Goal: Task Accomplishment & Management: Use online tool/utility

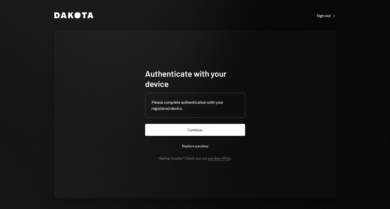
click at [169, 128] on button "Continue" at bounding box center [195, 130] width 100 height 12
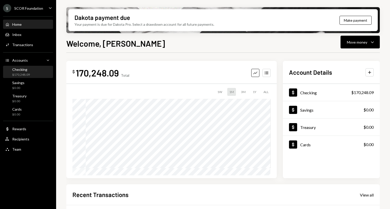
click at [30, 74] on div "Checking $170,248.09" at bounding box center [28, 72] width 46 height 10
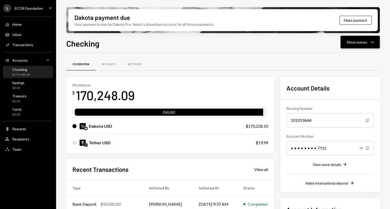
click at [363, 48] on button "Move money Caret Down" at bounding box center [360, 42] width 39 height 13
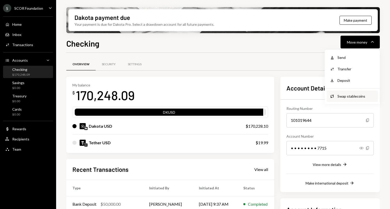
click at [363, 93] on div "Swap Swap stablecoins" at bounding box center [352, 96] width 51 height 11
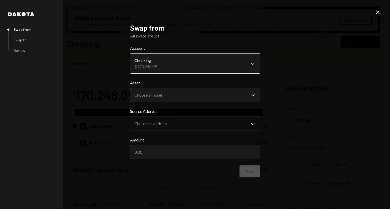
click at [179, 66] on body "S SCOR Foundation Caret Down Home Home Inbox Inbox Activities Transactions Acco…" at bounding box center [195, 104] width 390 height 209
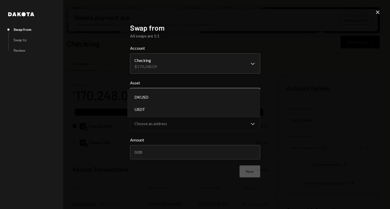
click at [177, 92] on body "S SCOR Foundation Caret Down Home Home Inbox Inbox Activities Transactions Acco…" at bounding box center [195, 104] width 390 height 209
select select "*****"
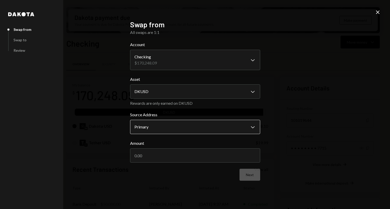
click at [163, 123] on body "S SCOR Foundation Caret Down Home Home Inbox Inbox Activities Transactions Acco…" at bounding box center [195, 104] width 390 height 209
click at [161, 150] on input "Amount" at bounding box center [195, 156] width 130 height 14
type input "5000"
click at [246, 171] on button "Next" at bounding box center [250, 175] width 21 height 12
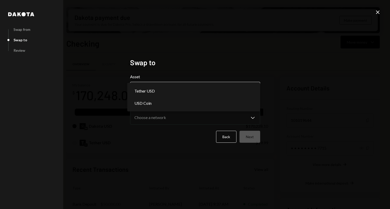
click at [185, 88] on body "S SCOR Foundation Caret Down Home Home Inbox Inbox Activities Transactions Acco…" at bounding box center [195, 104] width 390 height 209
select select "****"
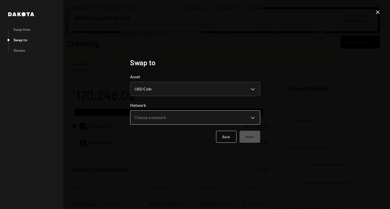
click at [167, 118] on body "S SCOR Foundation Caret Down Home Home Inbox Inbox Activities Transactions Acco…" at bounding box center [195, 104] width 390 height 209
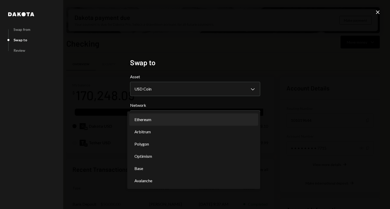
select select "**********"
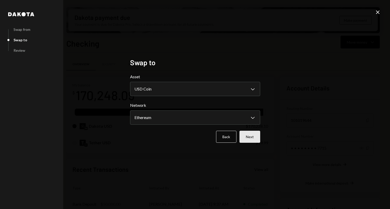
click at [248, 142] on button "Next" at bounding box center [250, 137] width 21 height 12
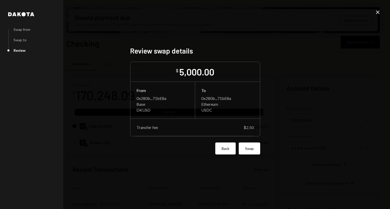
click at [221, 145] on button "Back" at bounding box center [225, 149] width 20 height 12
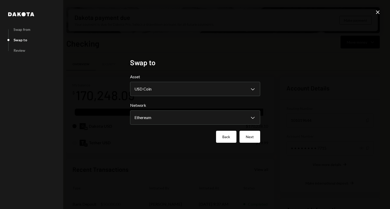
click at [228, 142] on button "Back" at bounding box center [226, 137] width 20 height 12
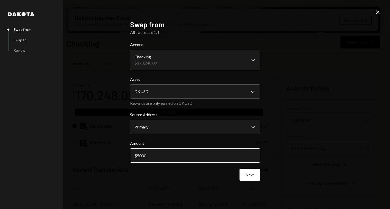
click at [175, 152] on input "5000" at bounding box center [195, 156] width 130 height 14
click at [178, 176] on div "Next" at bounding box center [195, 175] width 130 height 12
click at [217, 160] on input "5002.5" at bounding box center [195, 156] width 130 height 14
type input "5002.50"
click at [255, 175] on button "Next" at bounding box center [250, 175] width 21 height 12
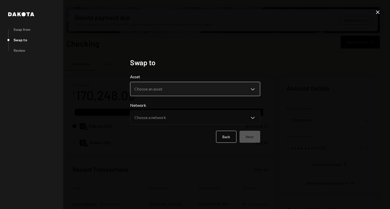
click at [205, 91] on body "S SCOR Foundation Caret Down Home Home Inbox Inbox Activities Transactions Acco…" at bounding box center [195, 104] width 390 height 209
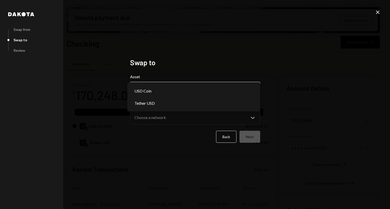
select select "****"
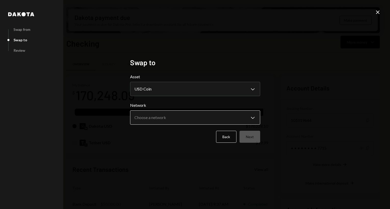
click at [178, 122] on body "S SCOR Foundation Caret Down Home Home Inbox Inbox Activities Transactions Acco…" at bounding box center [195, 104] width 390 height 209
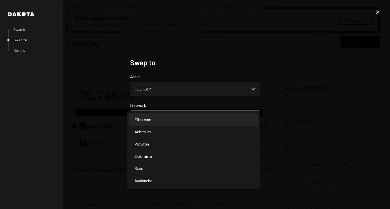
select select "**********"
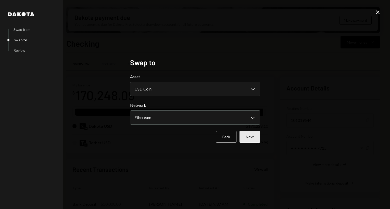
click at [252, 140] on button "Next" at bounding box center [250, 137] width 21 height 12
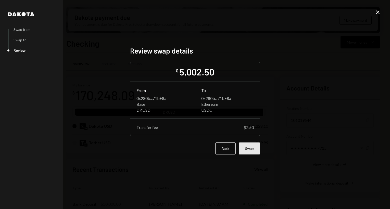
click at [248, 147] on button "Swap" at bounding box center [249, 149] width 21 height 12
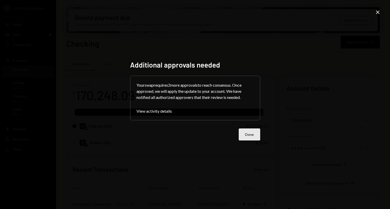
click at [249, 132] on button "Done" at bounding box center [249, 135] width 21 height 12
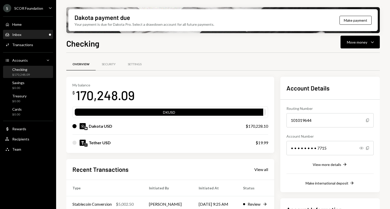
click at [27, 38] on div "Inbox Inbox" at bounding box center [28, 34] width 46 height 9
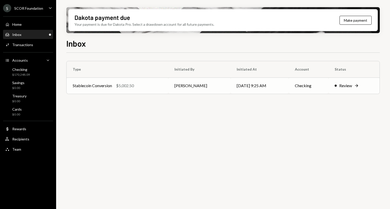
click at [119, 83] on div "$5,002.50" at bounding box center [125, 86] width 18 height 6
